Goal: Task Accomplishment & Management: Complete application form

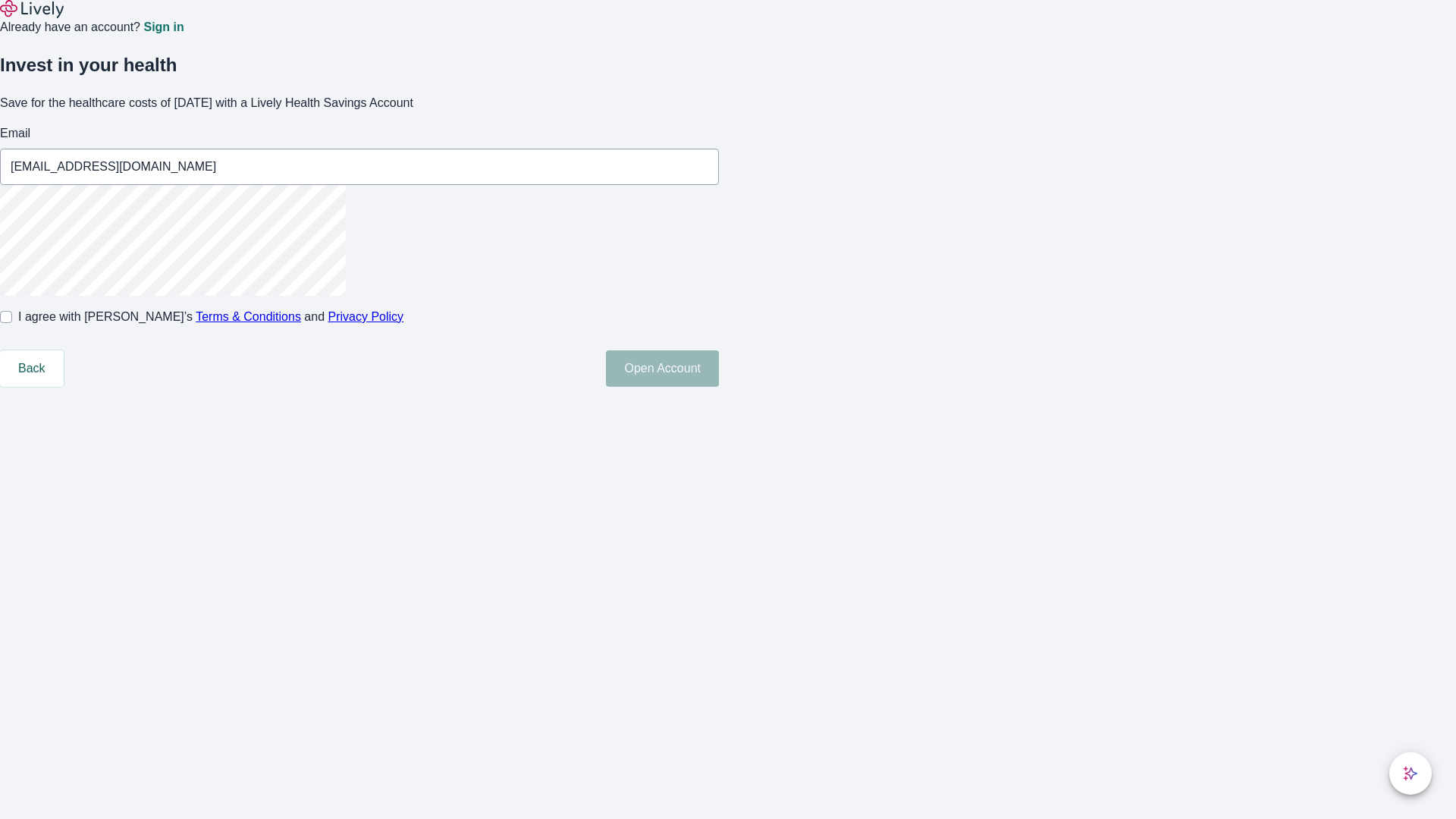
click at [12, 323] on input "I agree with Lively’s Terms & Conditions and Privacy Policy" at bounding box center [6, 317] width 12 height 12
checkbox input "true"
click at [720, 386] on button "Open Account" at bounding box center [662, 369] width 113 height 37
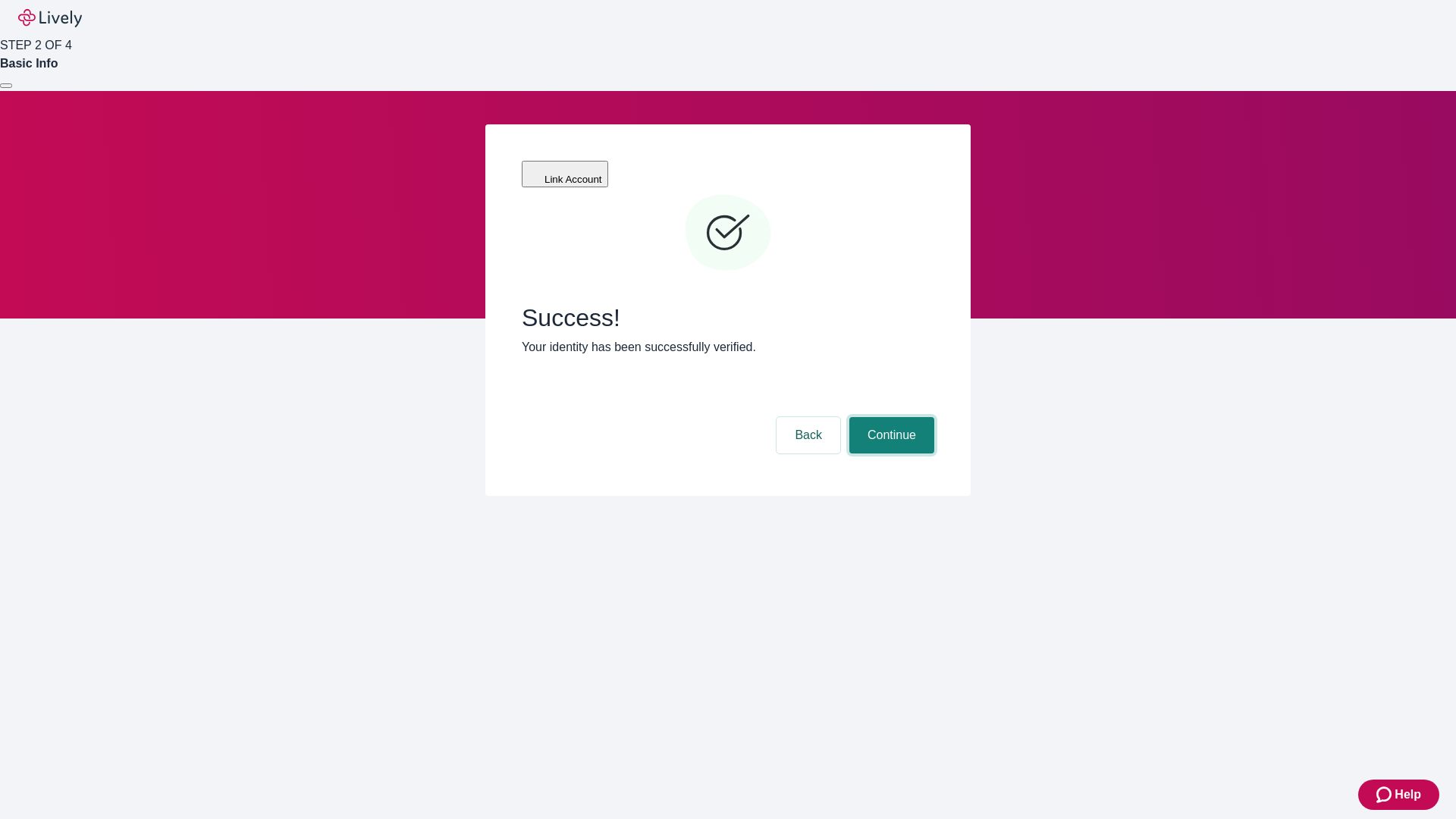
click at [890, 417] on button "Continue" at bounding box center [893, 435] width 85 height 37
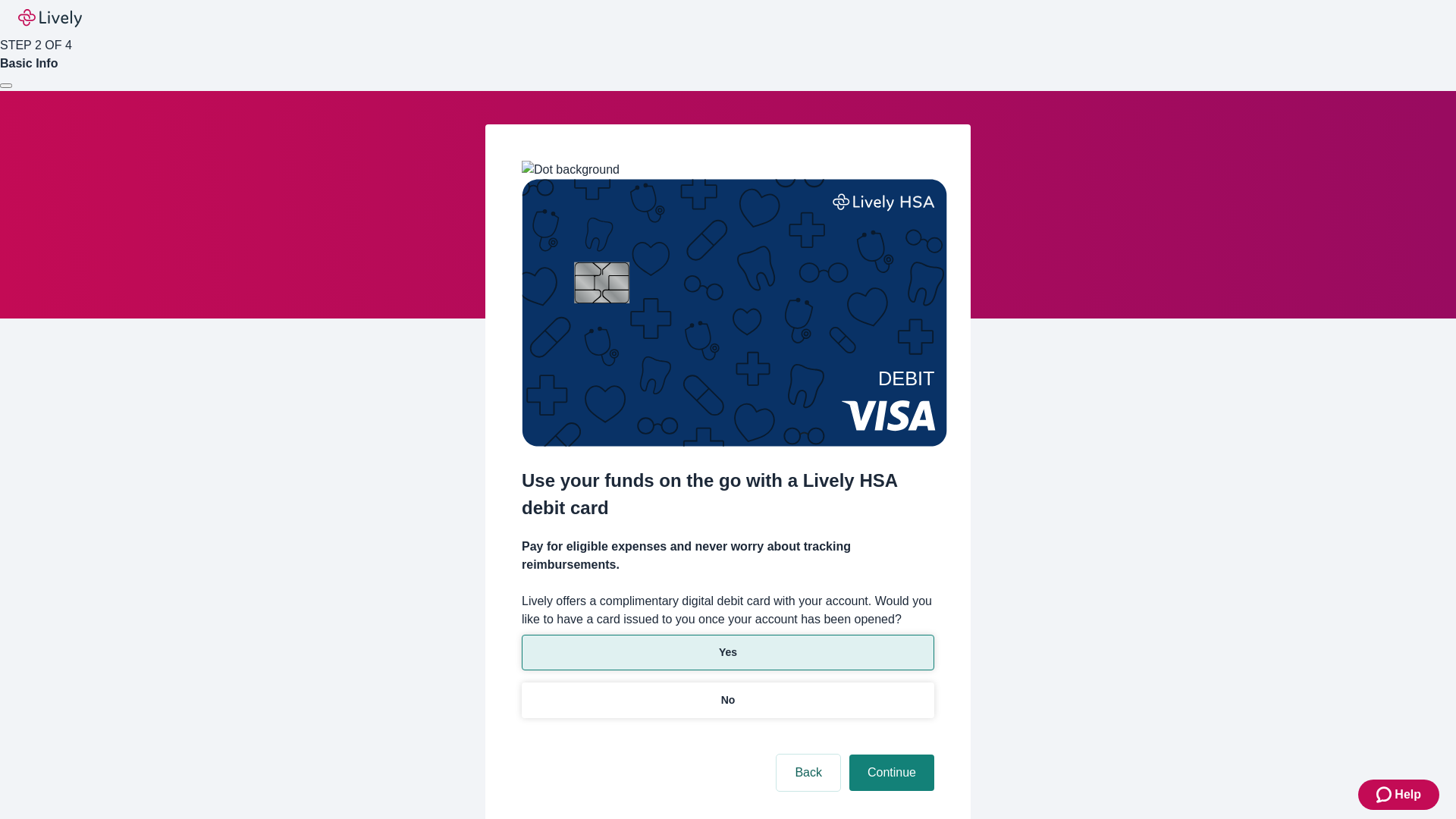
click at [728, 644] on p "Yes" at bounding box center [728, 652] width 18 height 16
click at [890, 755] on button "Continue" at bounding box center [893, 773] width 85 height 37
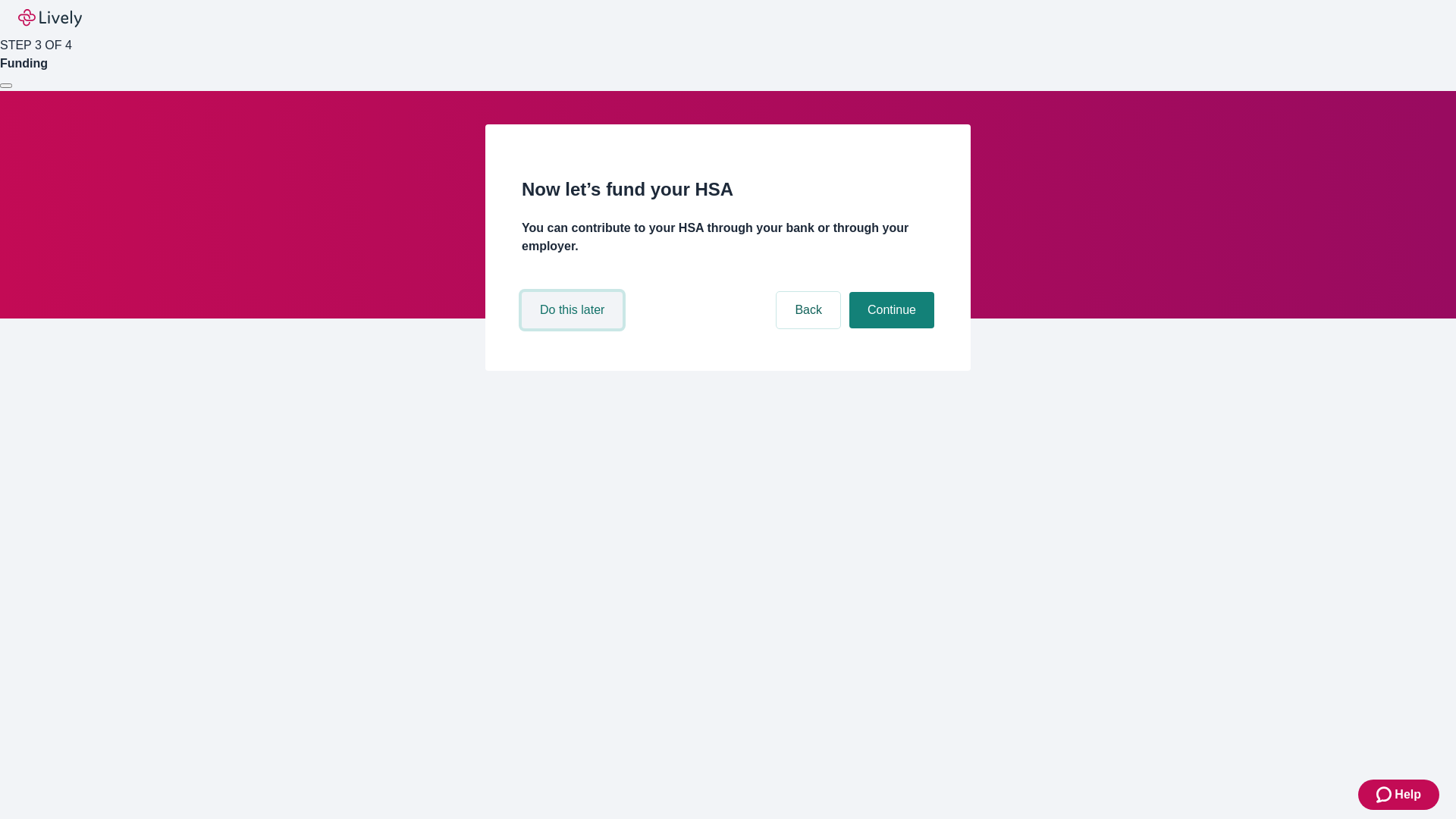
click at [574, 328] on button "Do this later" at bounding box center [572, 309] width 101 height 37
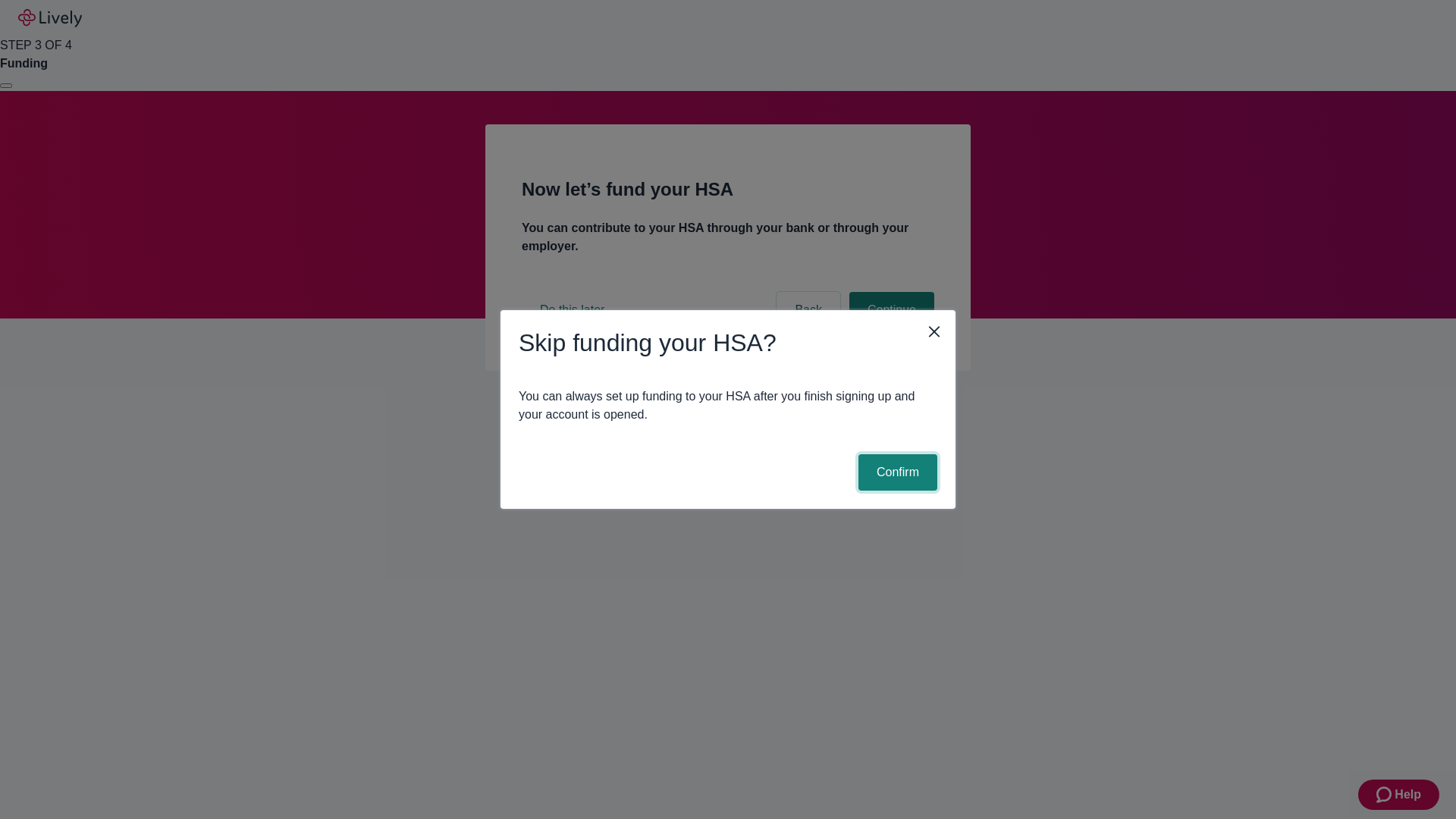
click at [896, 472] on button "Confirm" at bounding box center [899, 472] width 79 height 37
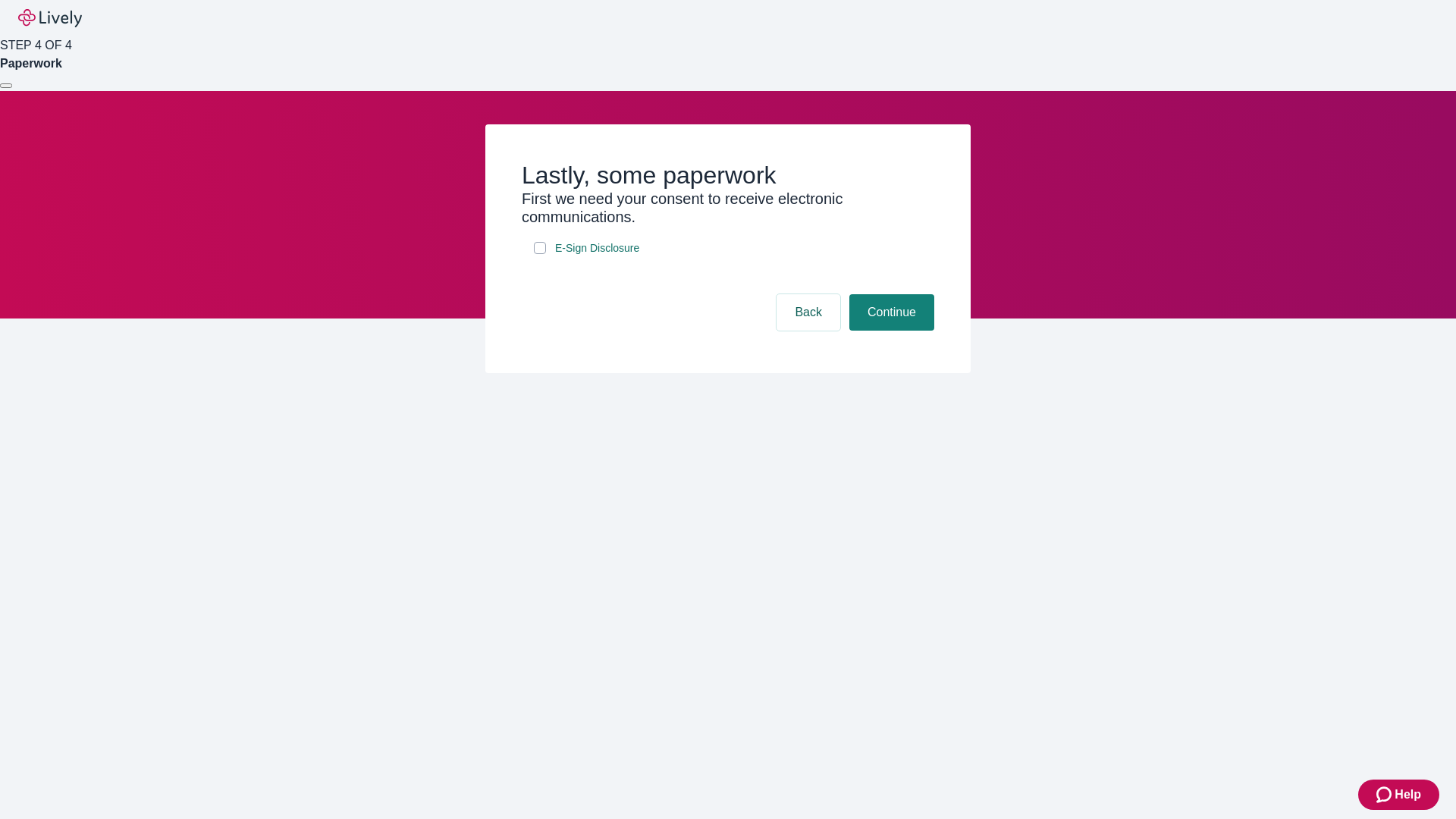
click at [540, 254] on input "E-Sign Disclosure" at bounding box center [540, 248] width 12 height 12
checkbox input "true"
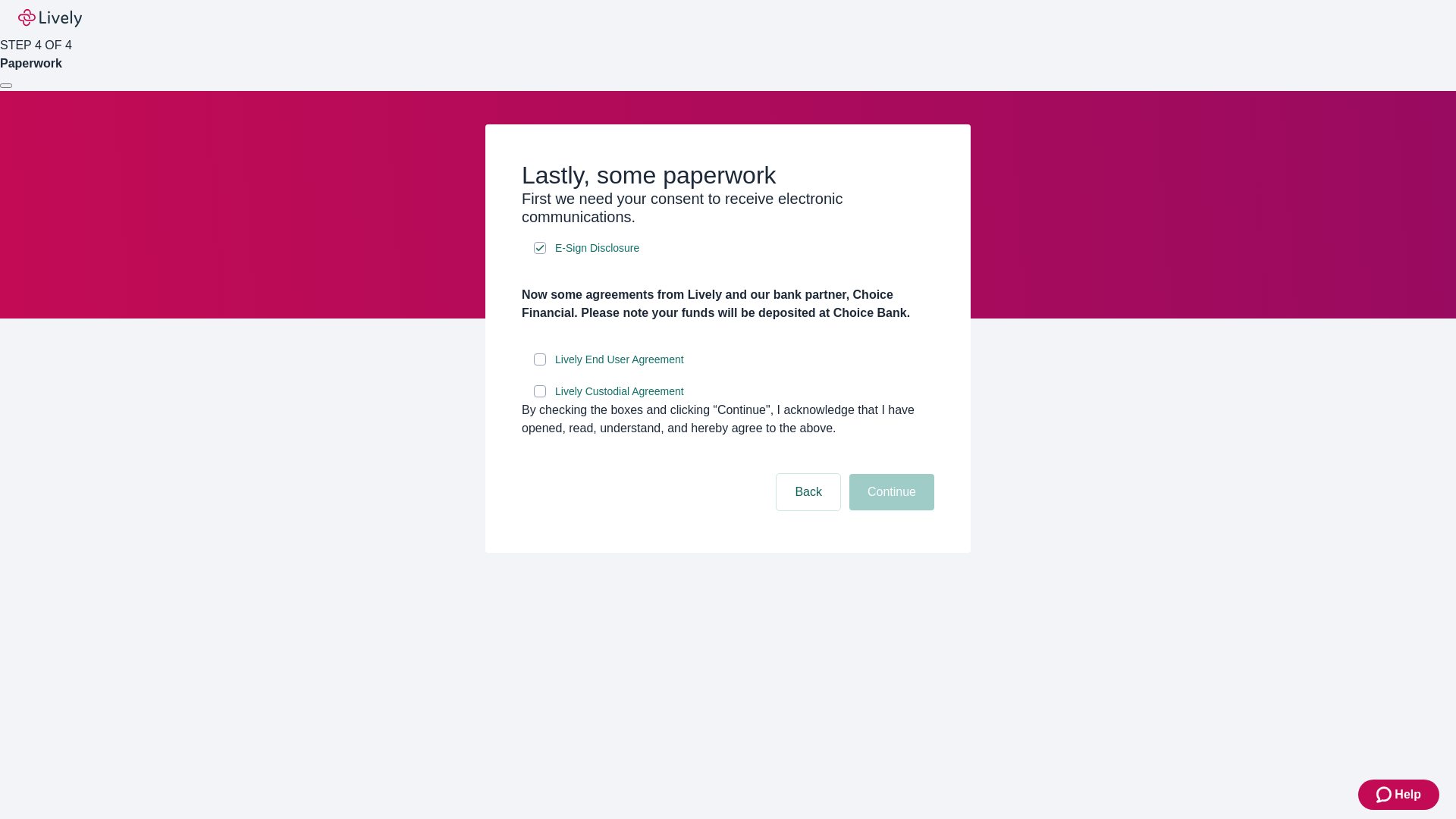
click at [540, 366] on input "Lively End User Agreement" at bounding box center [540, 360] width 12 height 12
checkbox input "true"
click at [540, 397] on input "Lively Custodial Agreement" at bounding box center [540, 391] width 12 height 12
checkbox input "true"
click at [890, 510] on button "Continue" at bounding box center [893, 492] width 85 height 37
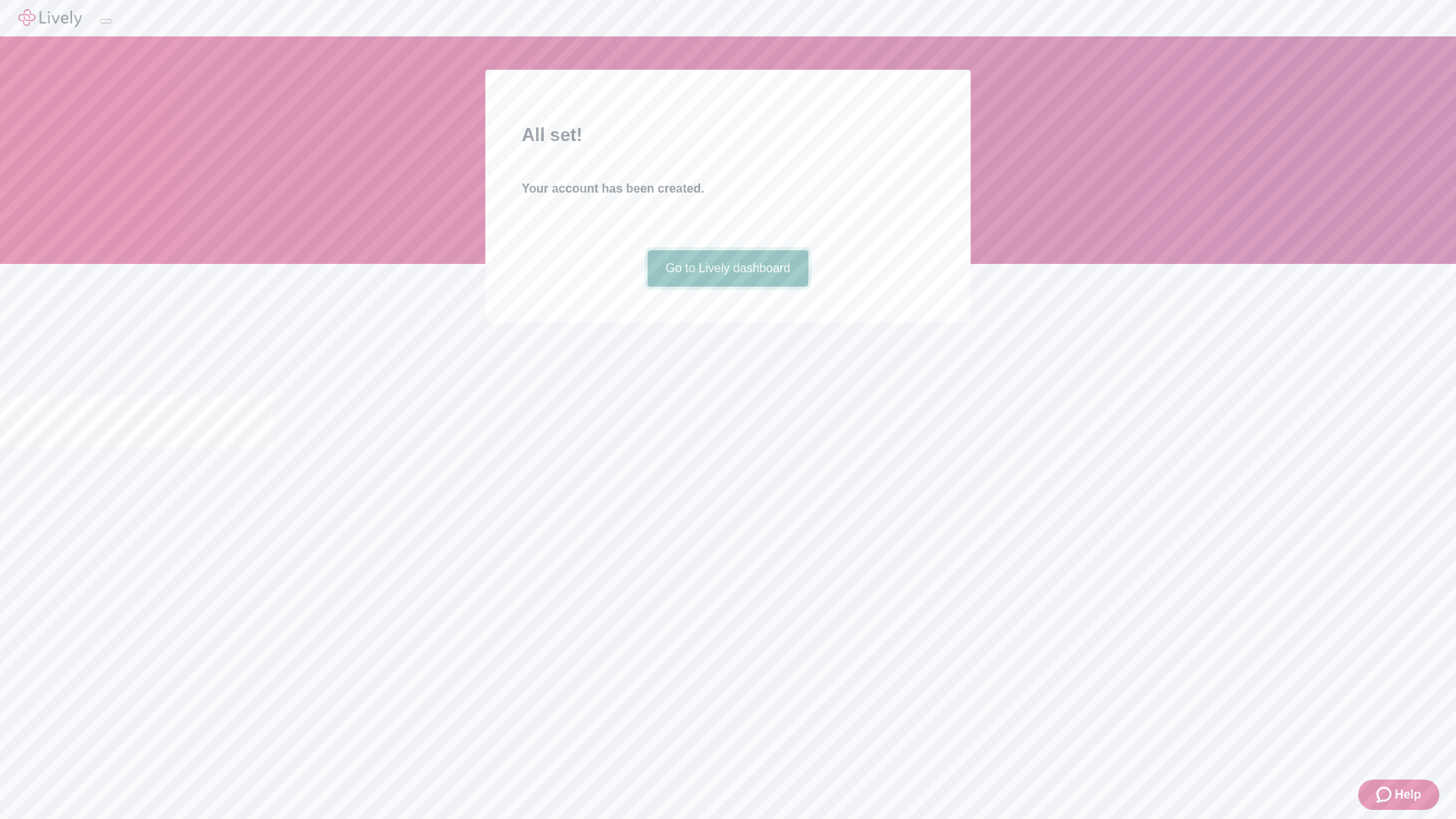
click at [728, 287] on link "Go to Lively dashboard" at bounding box center [728, 268] width 161 height 37
